Goal: Navigation & Orientation: Find specific page/section

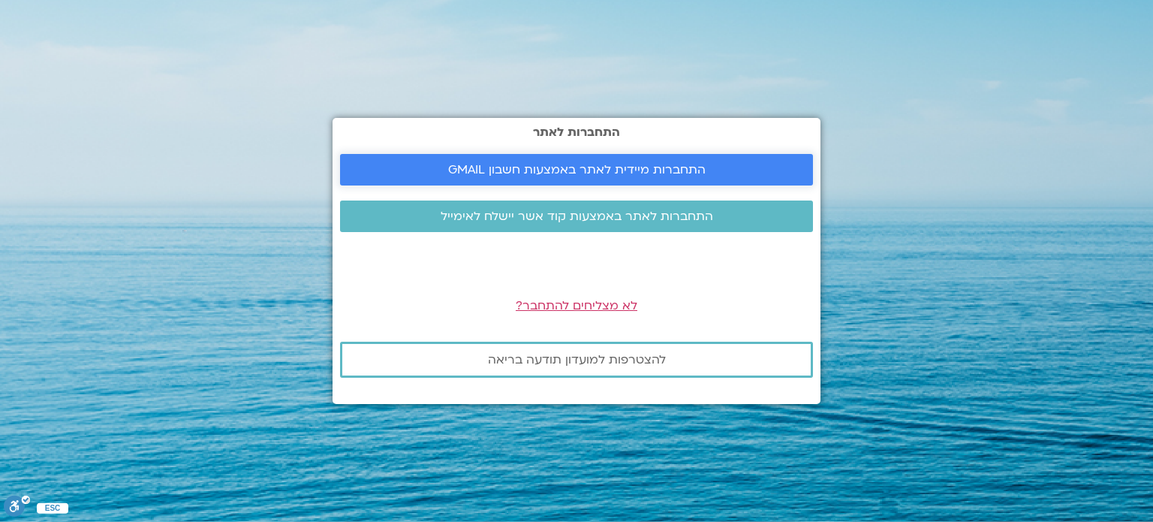
click at [540, 170] on span "התחברות מיידית לאתר באמצעות חשבון GMAIL" at bounding box center [576, 170] width 257 height 14
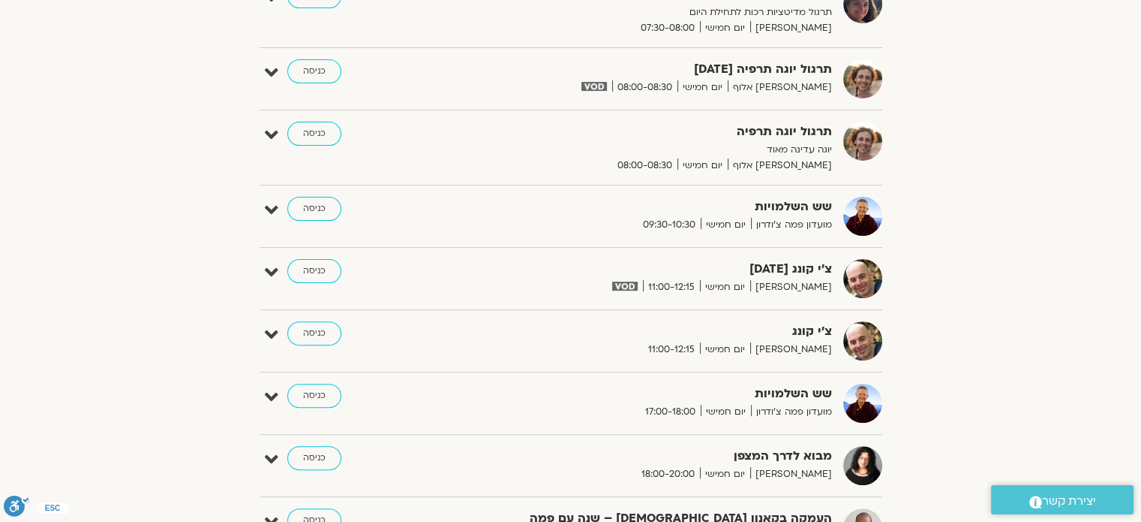
scroll to position [600, 0]
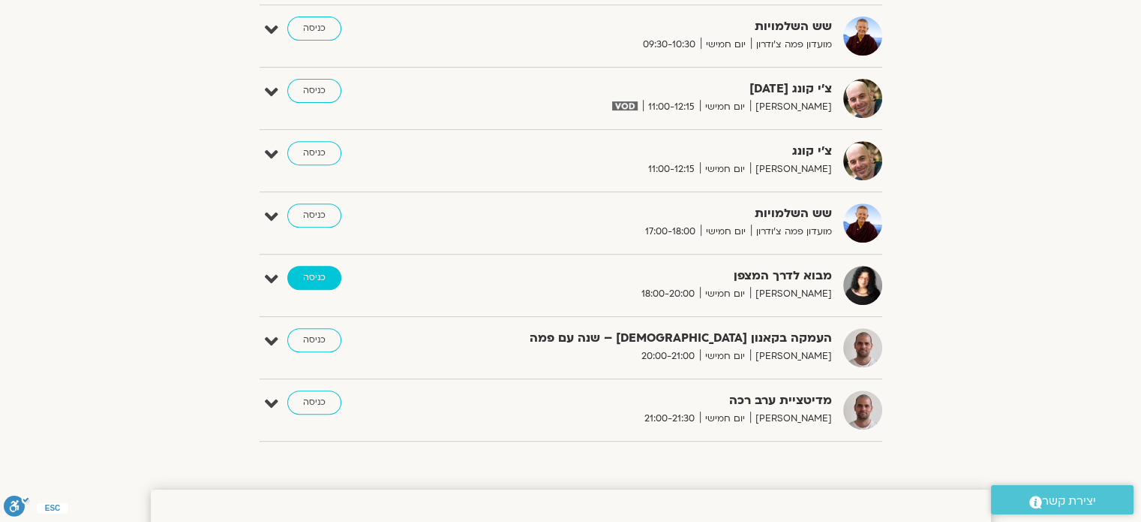
click at [308, 272] on link "כניסה" at bounding box center [314, 278] width 54 height 24
